Goal: Task Accomplishment & Management: Use online tool/utility

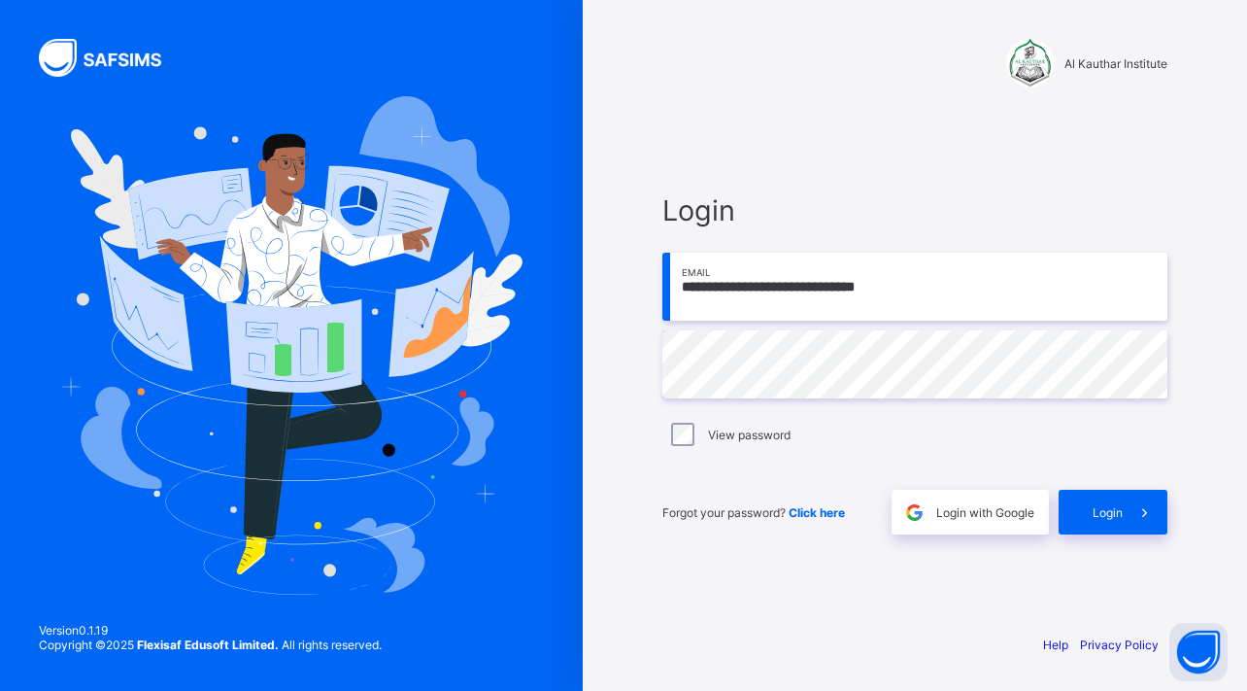
click at [1114, 557] on div "**********" at bounding box center [915, 364] width 544 height 508
click at [1113, 511] on span "Login" at bounding box center [1108, 512] width 30 height 15
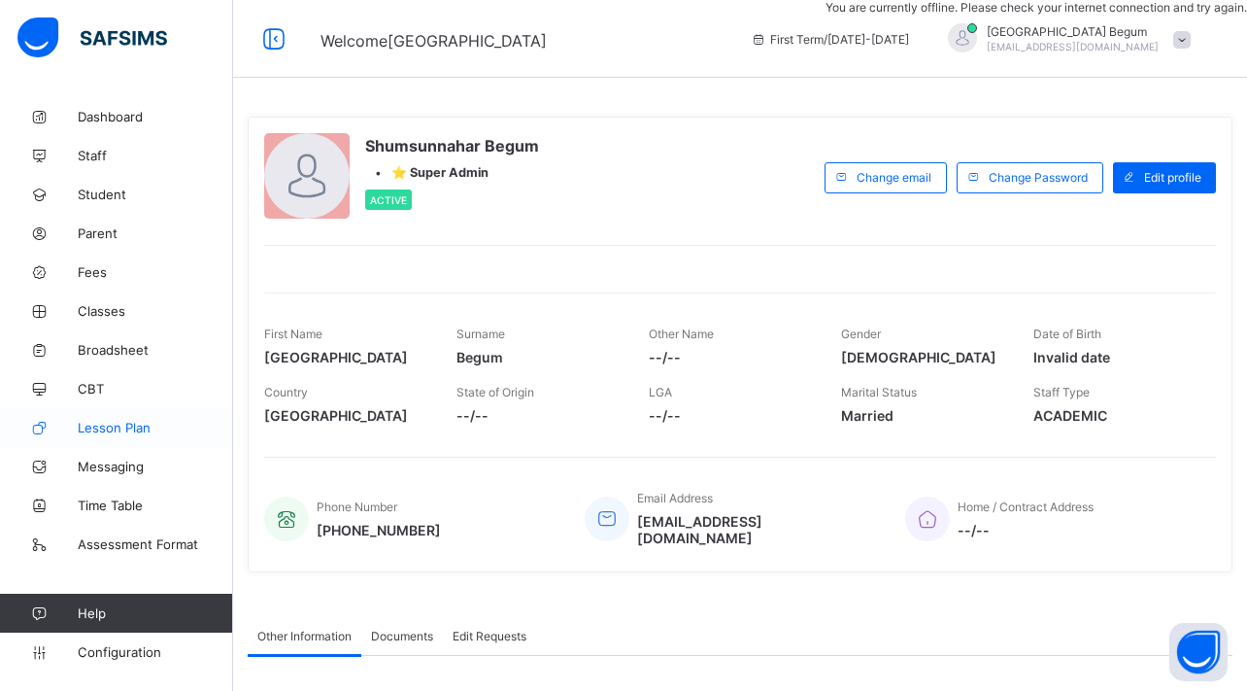
click at [123, 416] on link "Lesson Plan" at bounding box center [116, 427] width 233 height 39
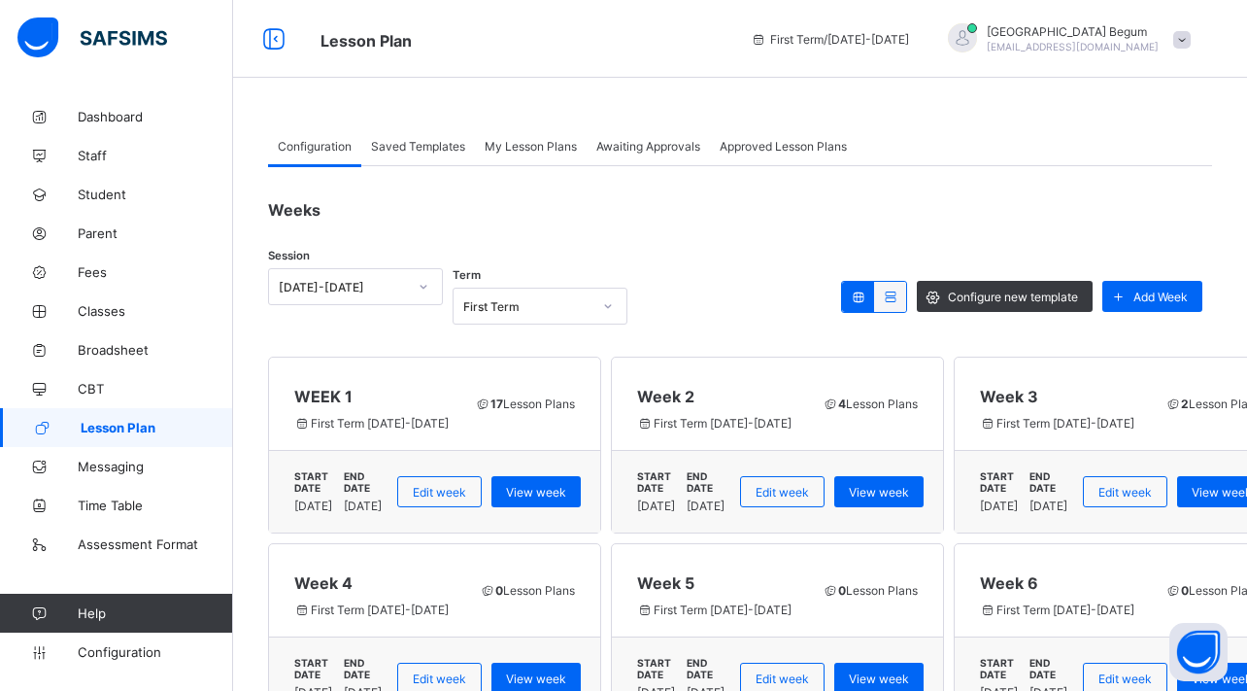
click at [763, 142] on span "Approved Lesson Plans" at bounding box center [783, 146] width 127 height 15
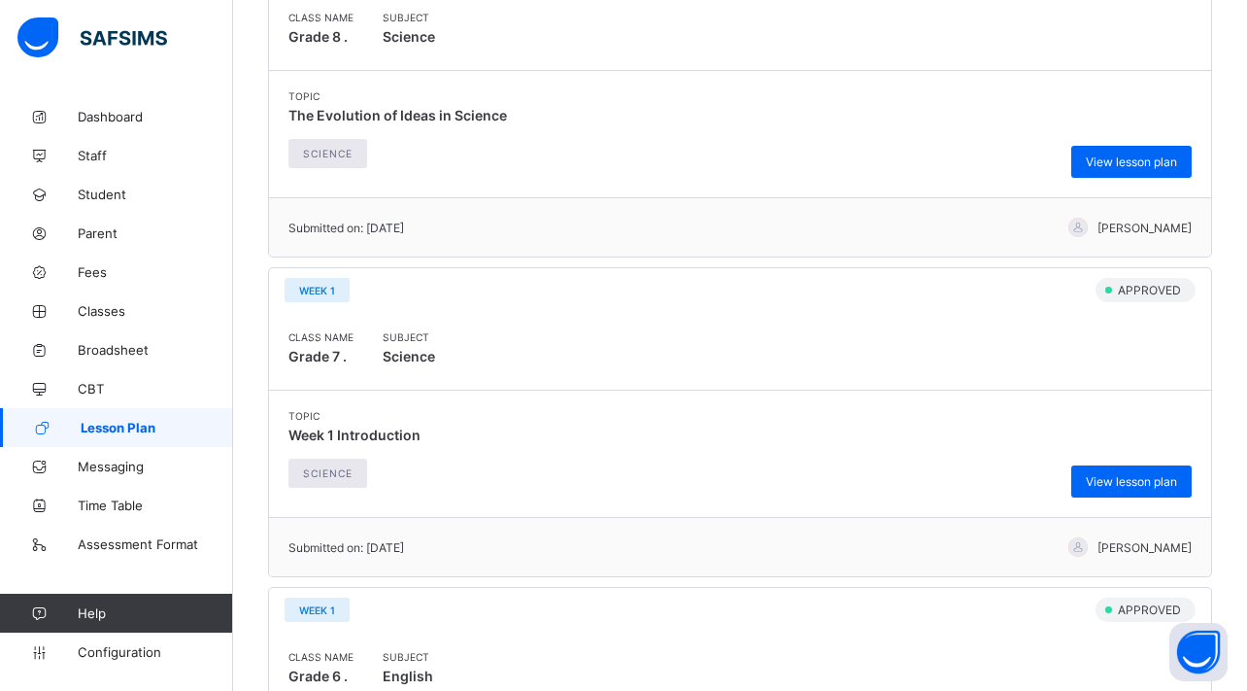
scroll to position [2633, 0]
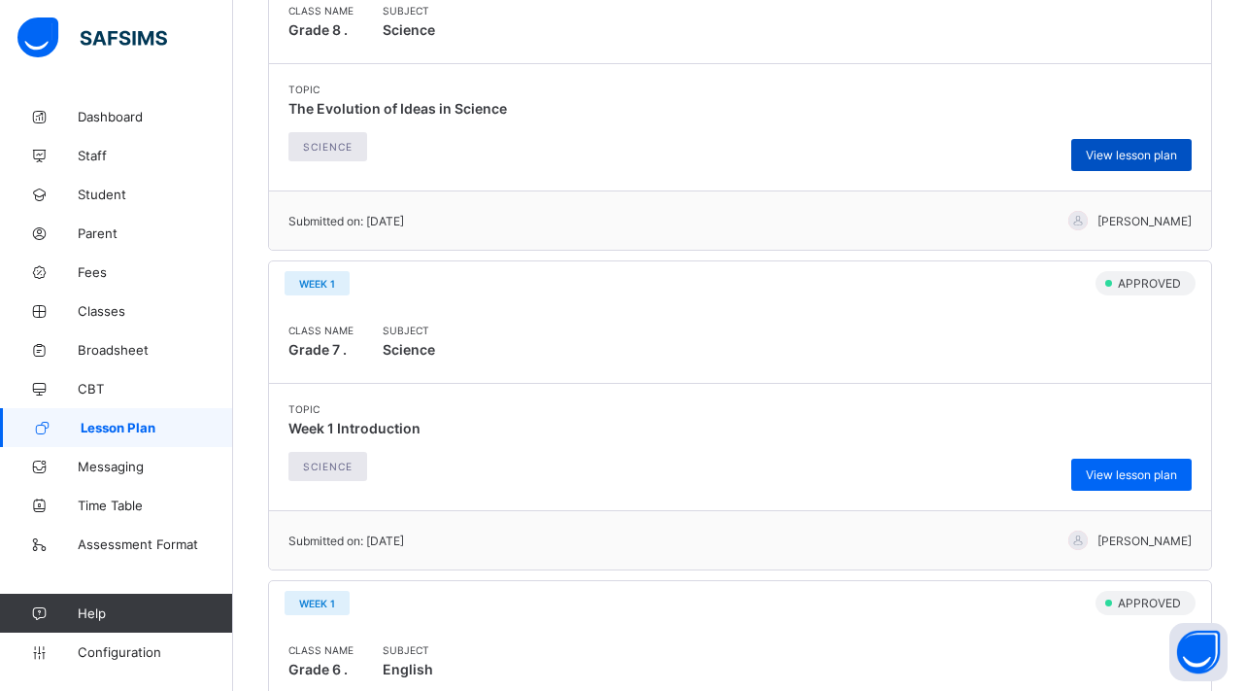
click at [1109, 162] on div "View lesson plan" at bounding box center [1131, 155] width 120 height 32
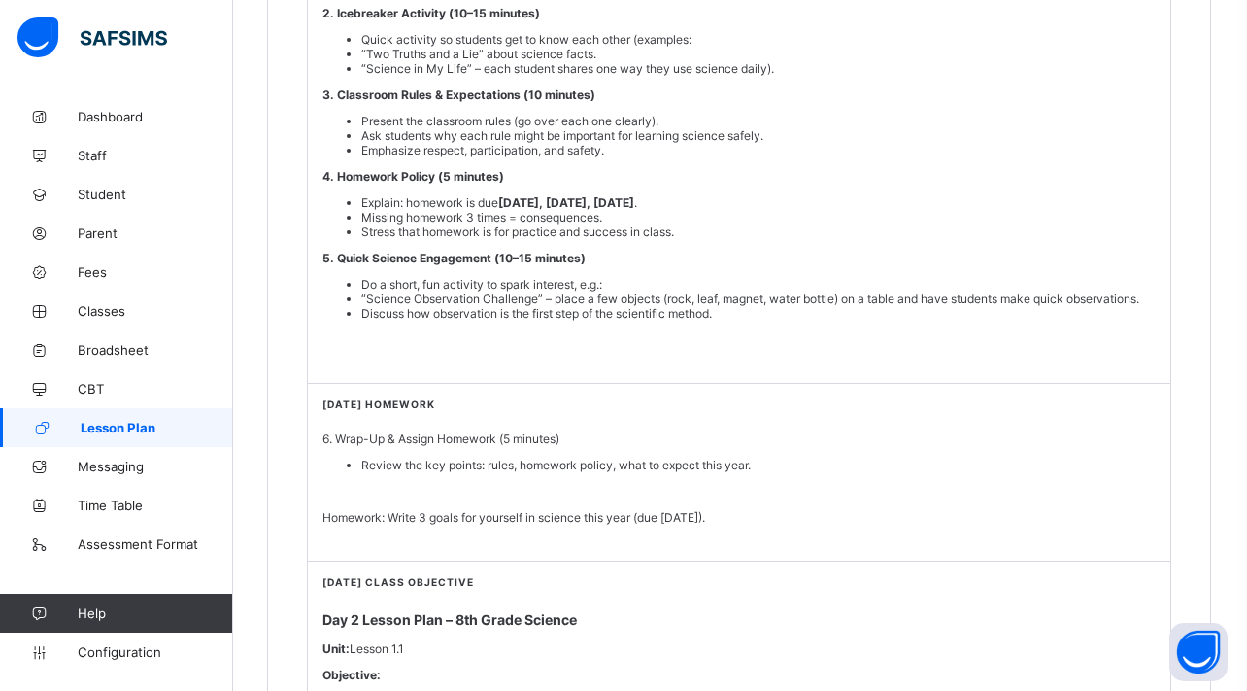
scroll to position [500, 1]
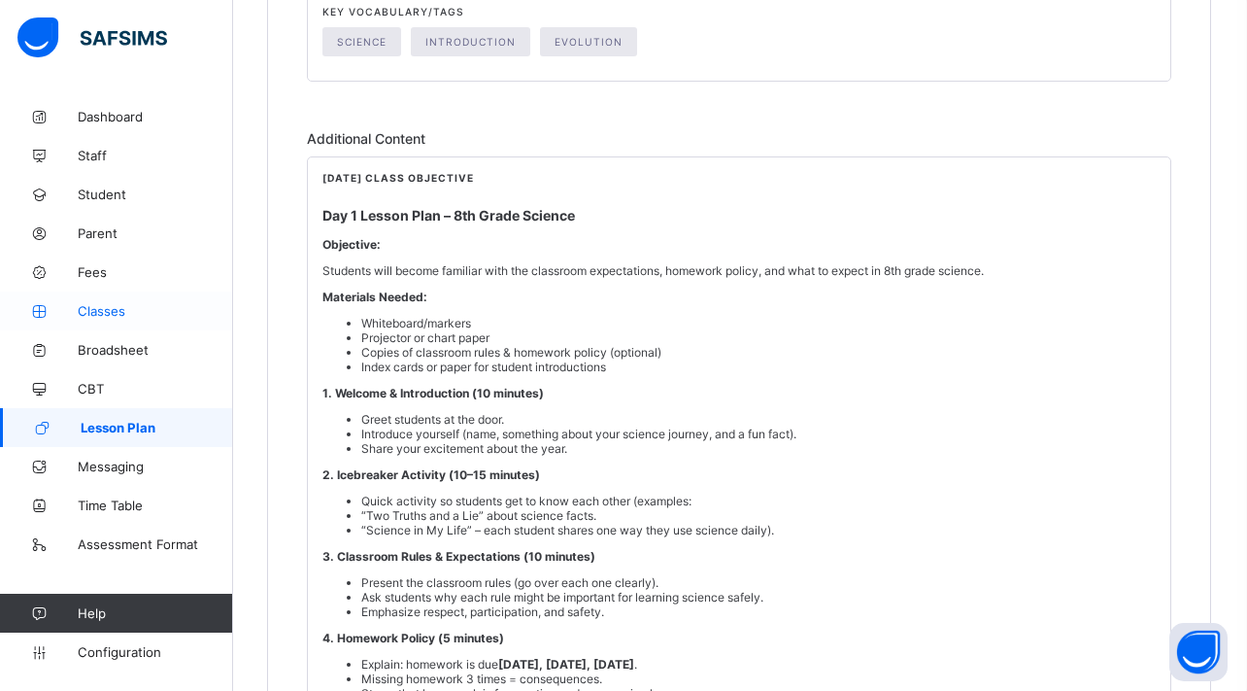
click at [118, 307] on span "Classes" at bounding box center [155, 311] width 155 height 16
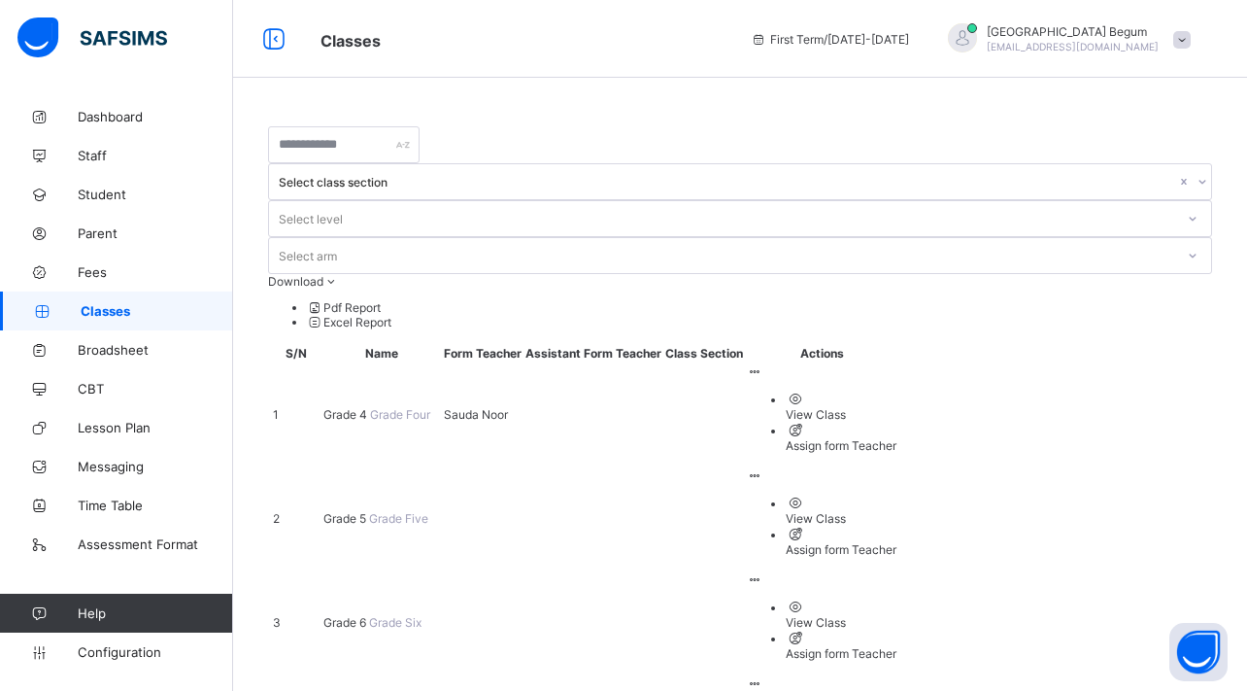
click at [367, 407] on span "Grade 4" at bounding box center [346, 414] width 47 height 15
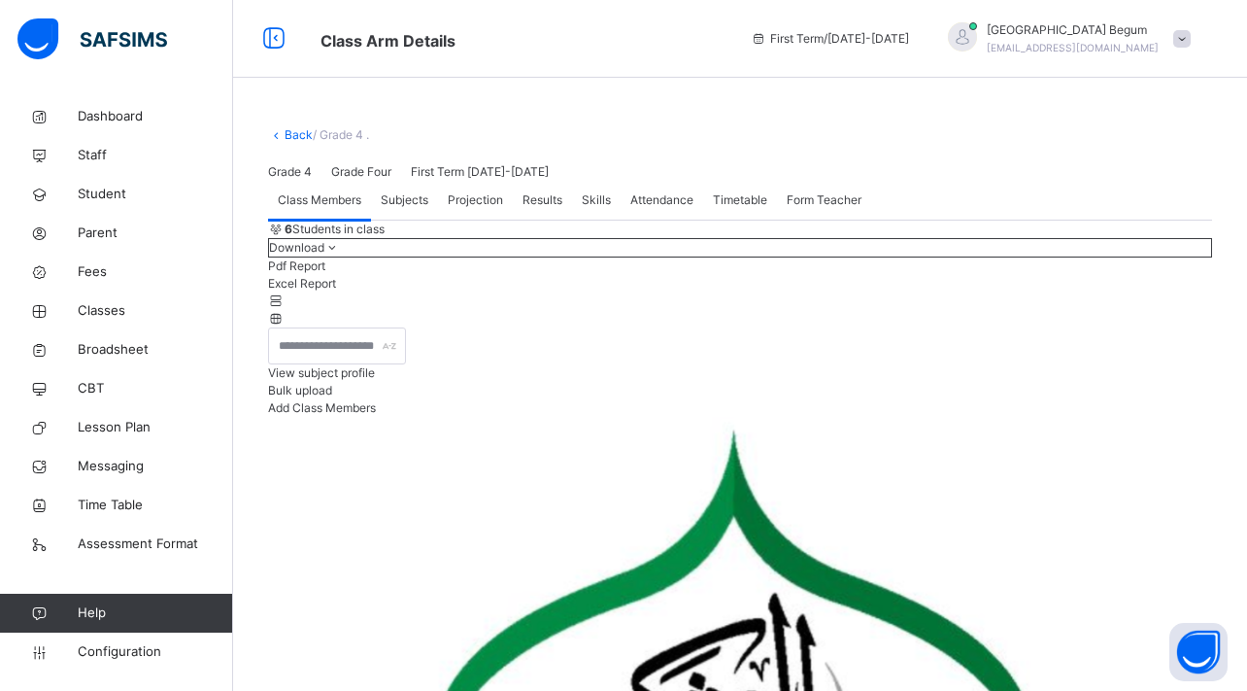
click at [488, 209] on span "Projection" at bounding box center [475, 199] width 55 height 17
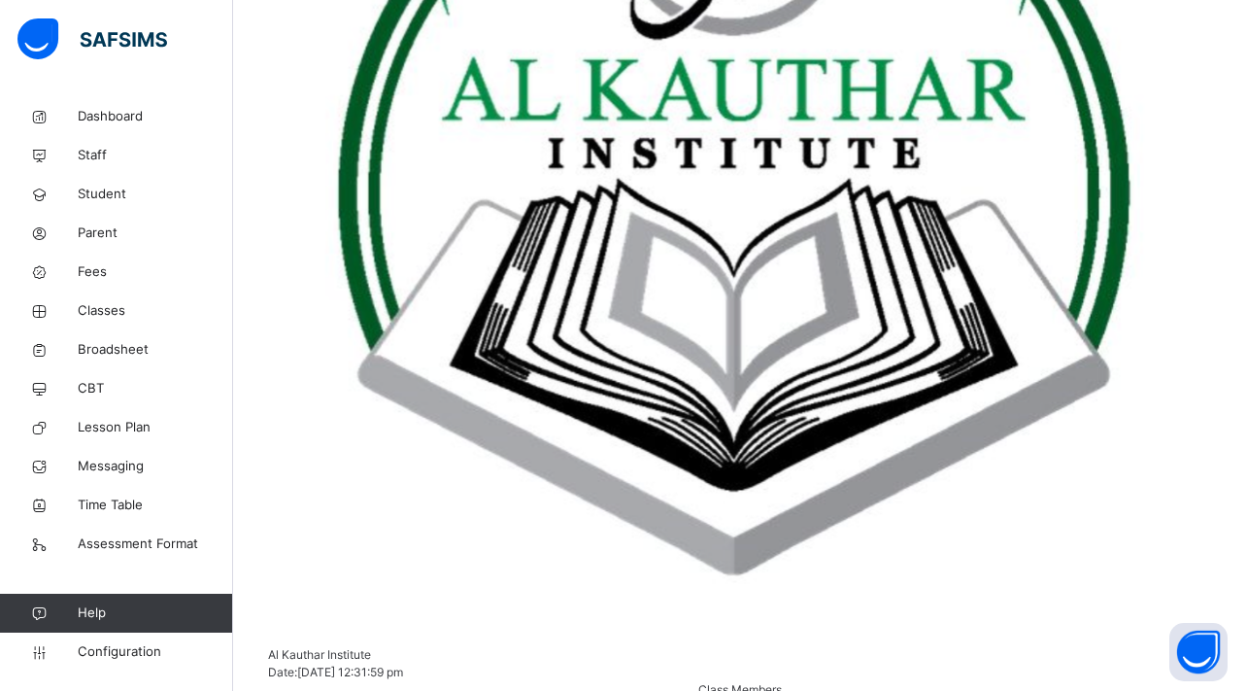
scroll to position [814, 0]
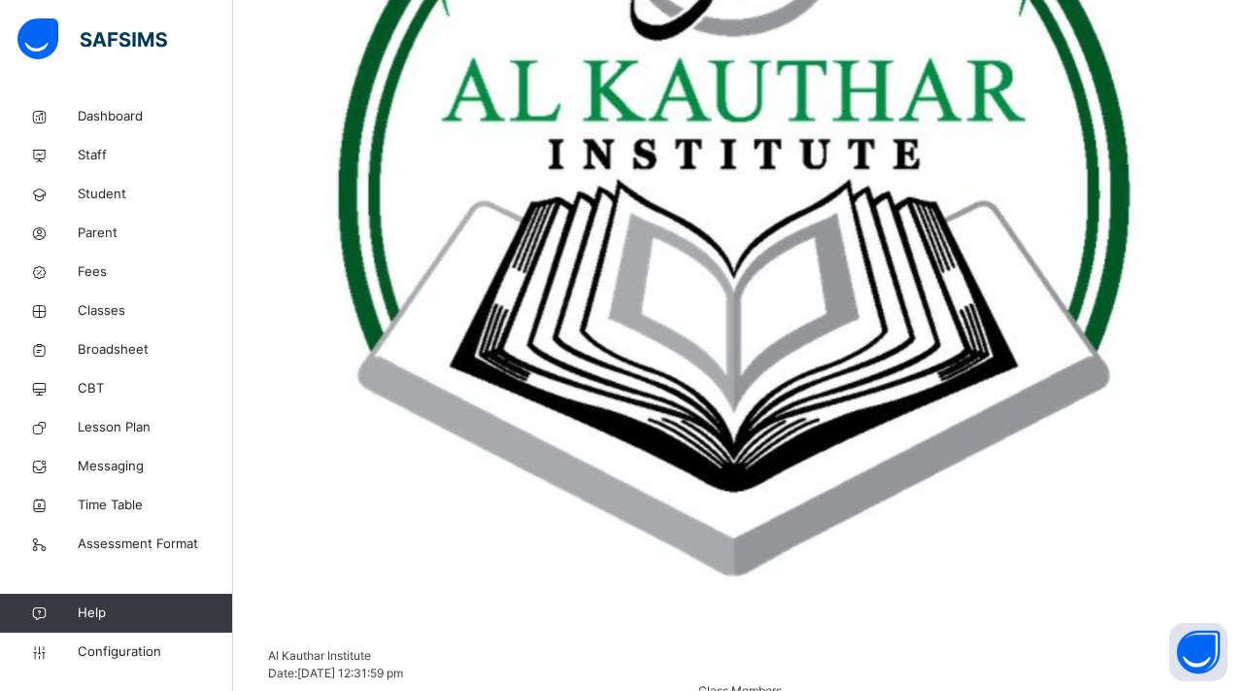
drag, startPoint x: 327, startPoint y: 504, endPoint x: 293, endPoint y: 504, distance: 34.0
drag, startPoint x: 354, startPoint y: 498, endPoint x: 324, endPoint y: 498, distance: 29.1
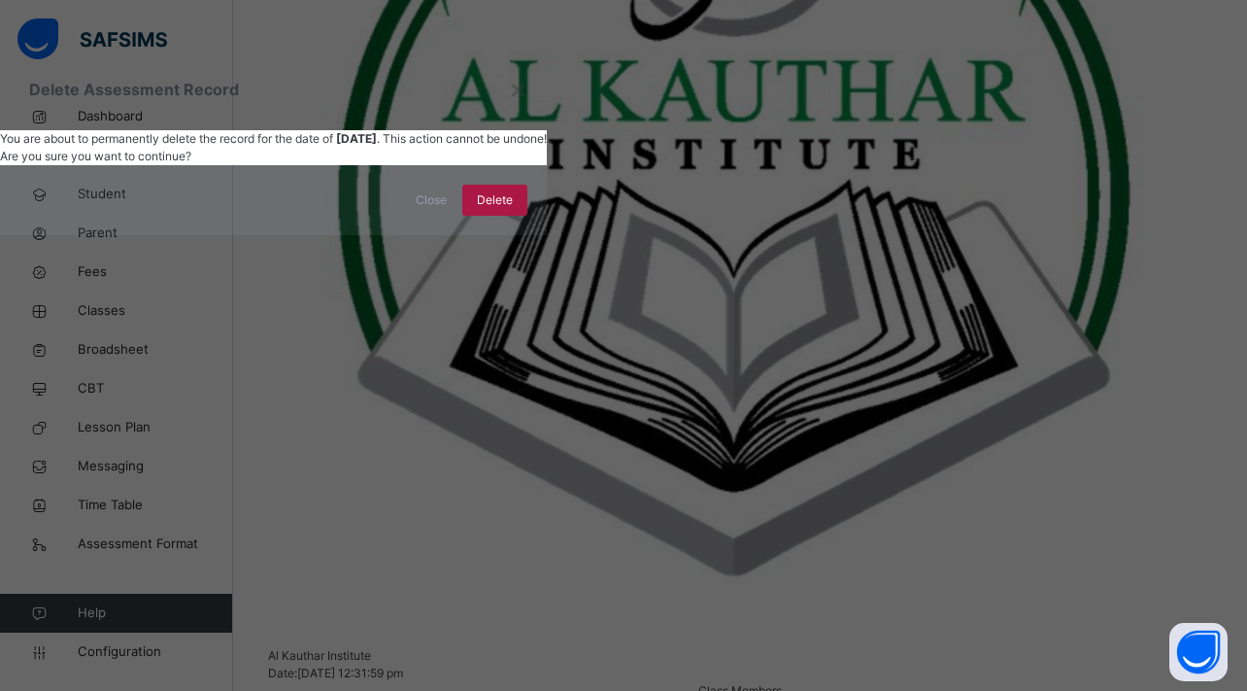
click at [513, 209] on span "Delete" at bounding box center [495, 199] width 36 height 17
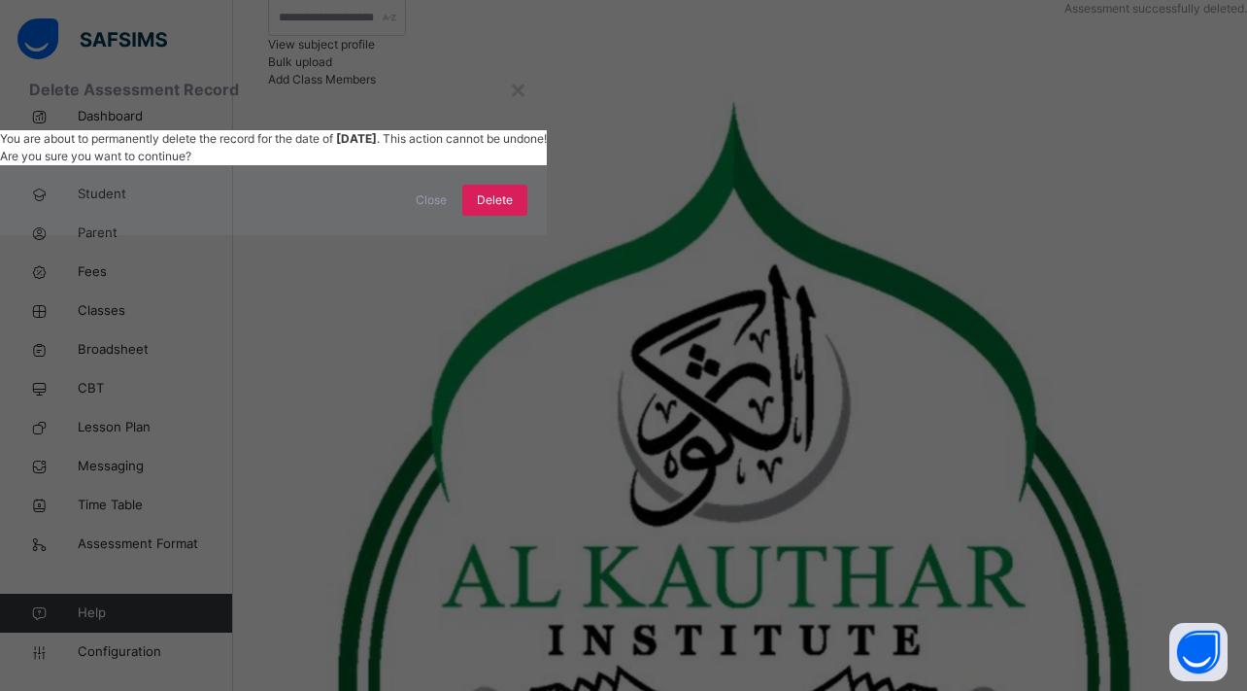
click at [518, 101] on span "Delete Assessment Record" at bounding box center [273, 89] width 489 height 23
click at [527, 109] on div "×" at bounding box center [518, 88] width 18 height 41
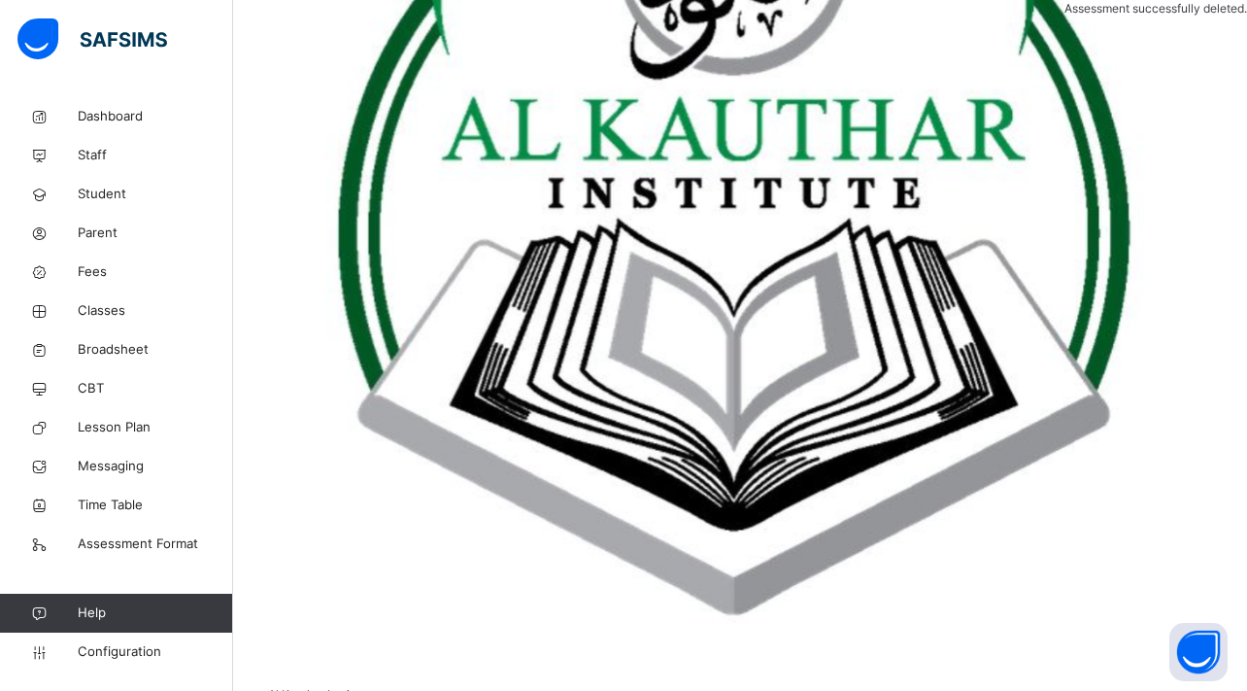
scroll to position [440, 0]
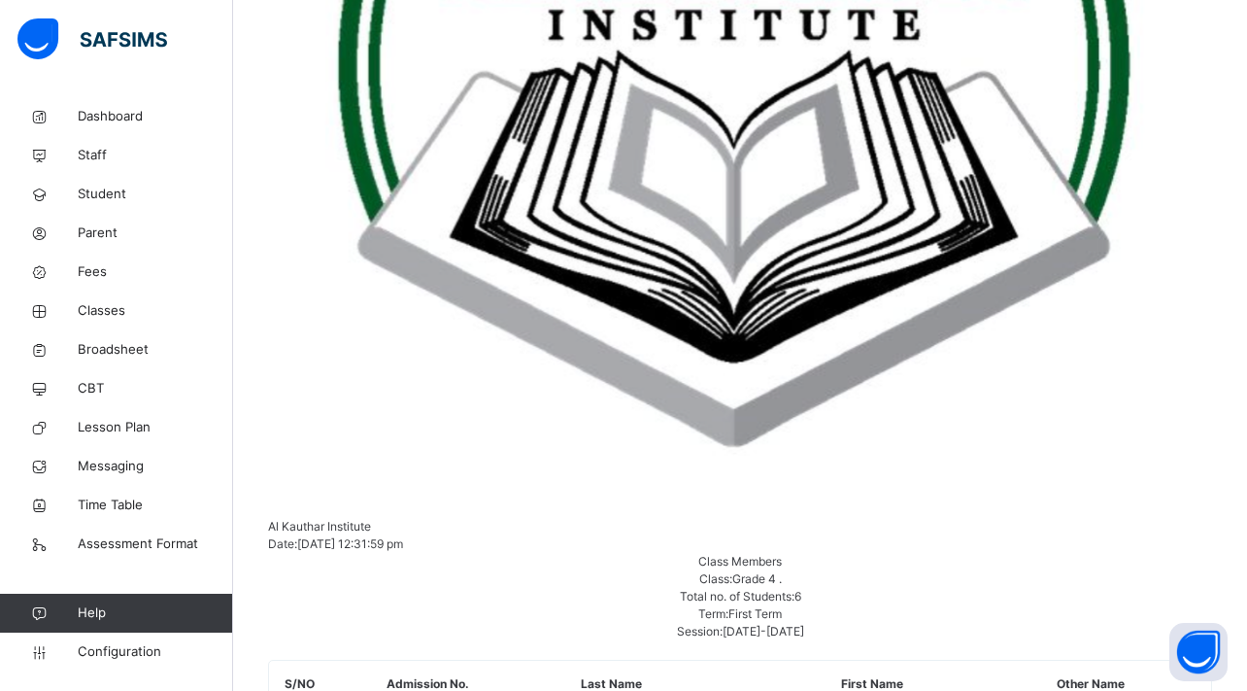
scroll to position [941, 0]
